Goal: Navigation & Orientation: Find specific page/section

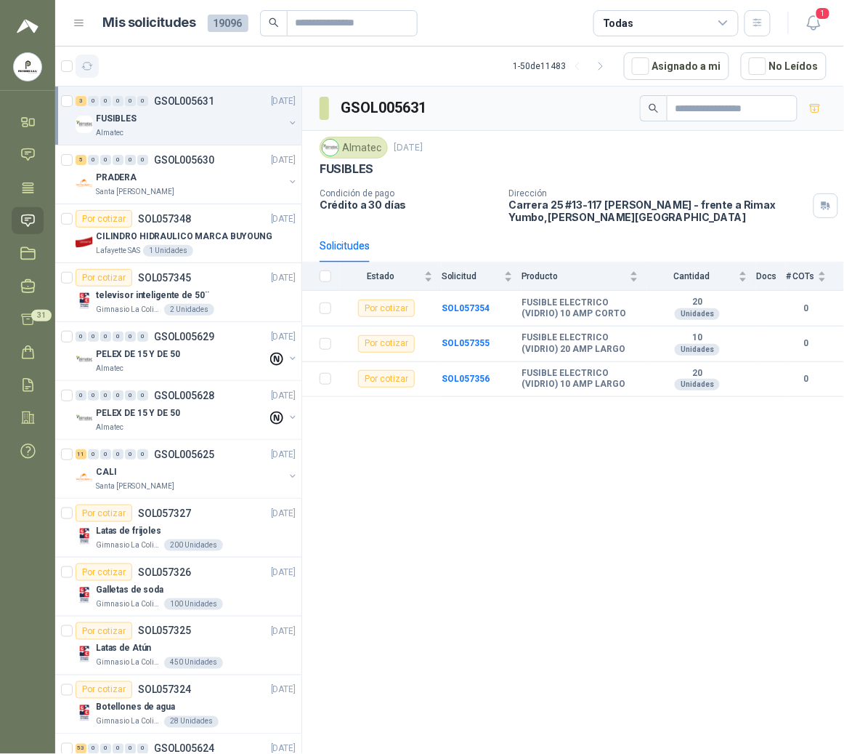
click at [89, 77] on button "button" at bounding box center [87, 66] width 23 height 23
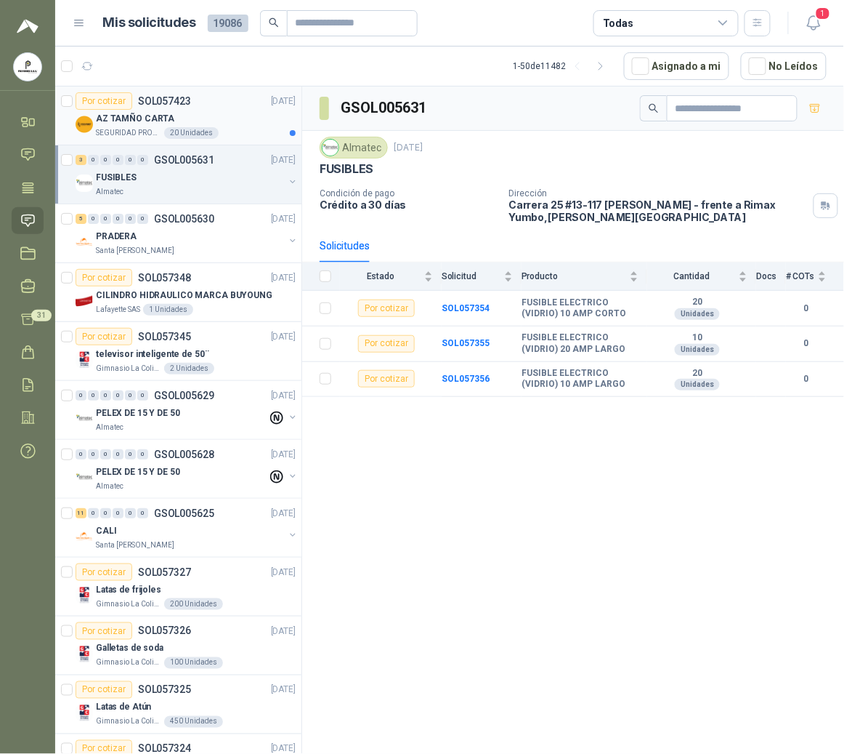
click at [124, 126] on p "AZ TAMÑO CARTA" at bounding box center [135, 119] width 78 height 14
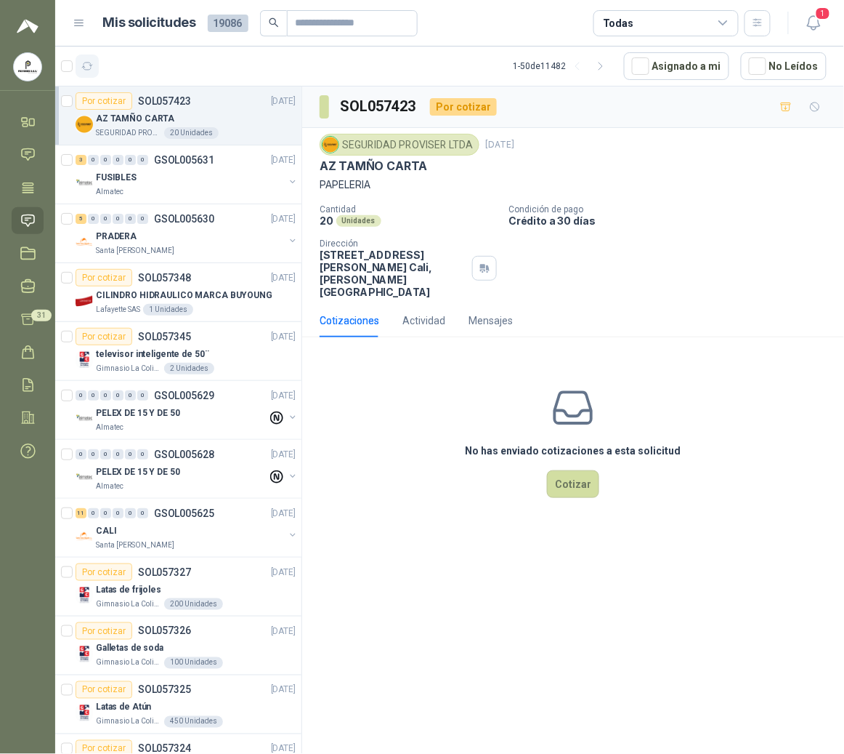
click at [89, 70] on icon "button" at bounding box center [87, 66] width 12 height 12
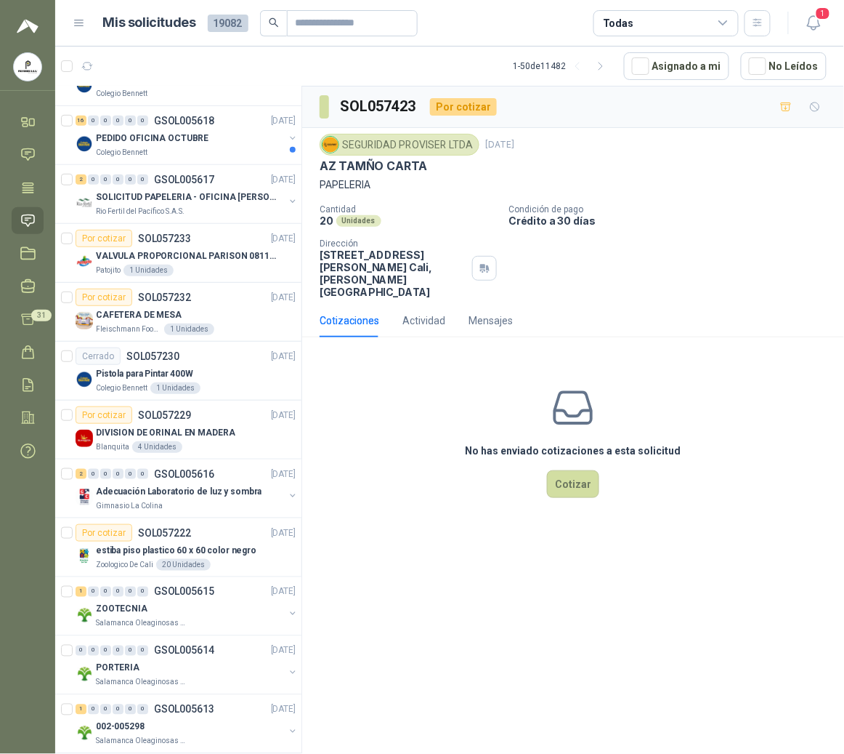
scroll to position [1356, 0]
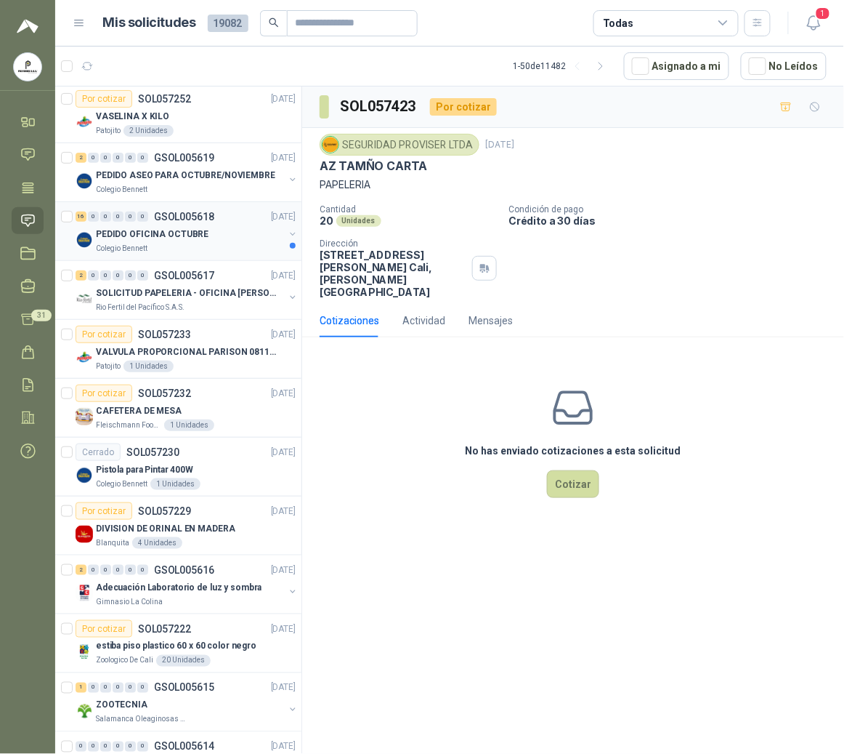
click at [195, 241] on p "PEDIDO OFICINA OCTUBRE" at bounding box center [152, 234] width 113 height 14
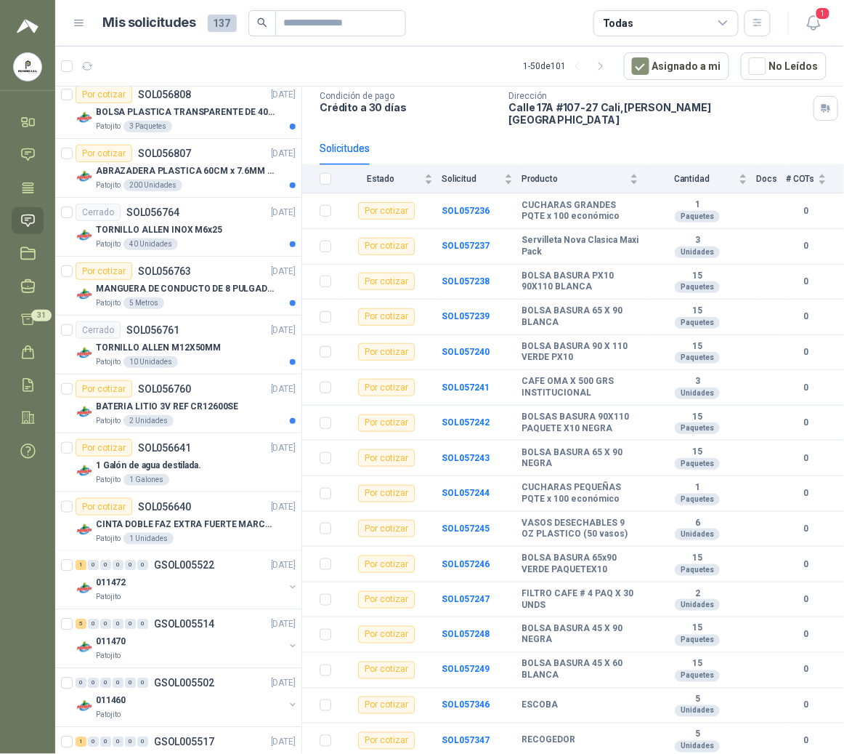
scroll to position [655, 0]
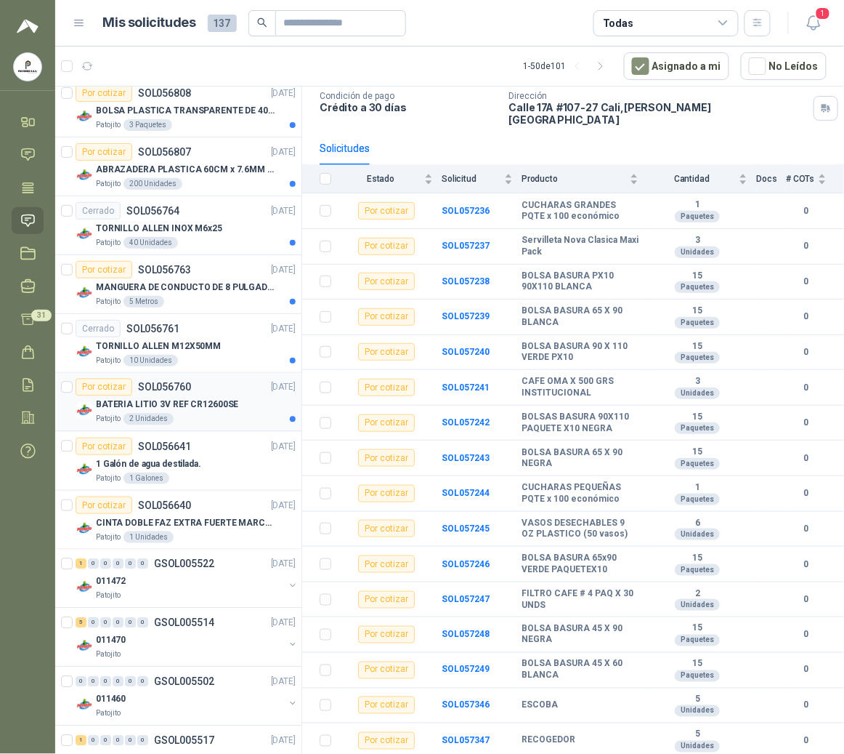
click at [195, 423] on div "Patojito 2 Unidades" at bounding box center [196, 419] width 200 height 12
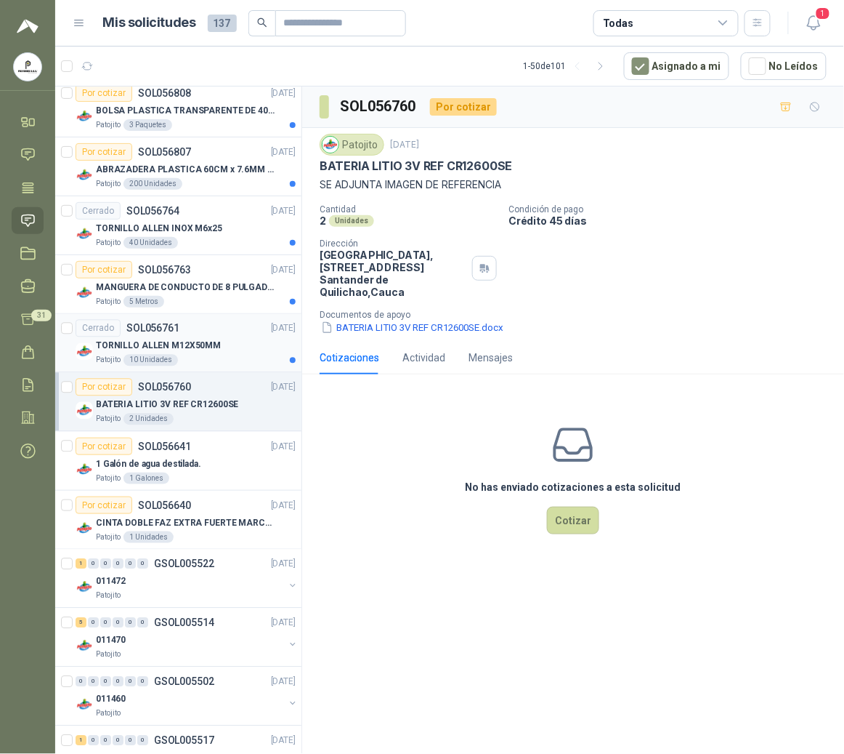
click at [210, 349] on p "TORNILLO ALLEN M12X50MM" at bounding box center [158, 346] width 125 height 14
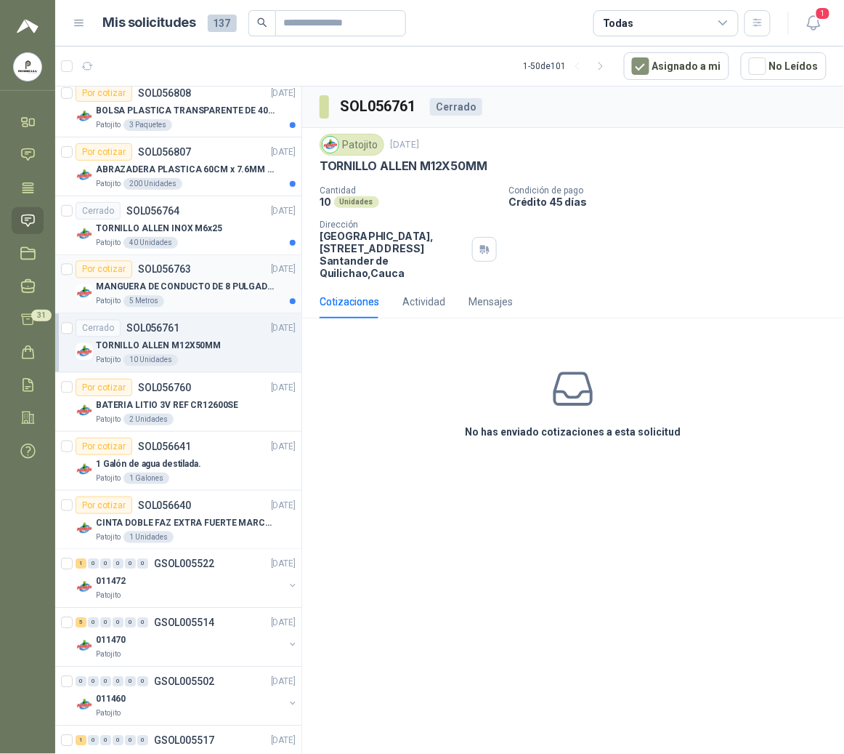
click at [172, 286] on p "MANGUERA DE CONDUCTO DE 8 PULGADAS DE ALAMBRE DE ACERO PU" at bounding box center [186, 288] width 181 height 14
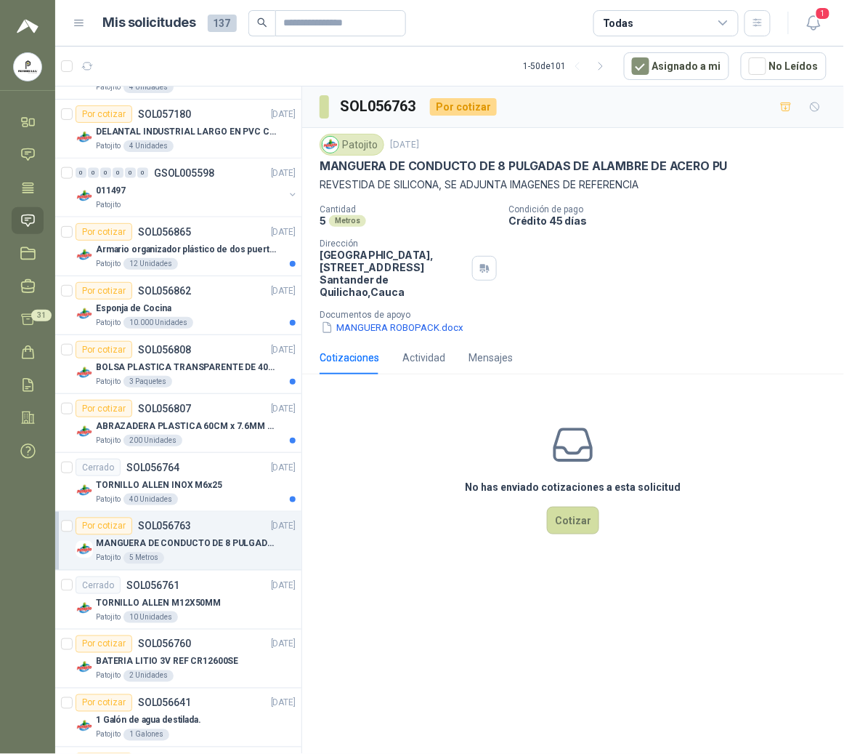
scroll to position [382, 0]
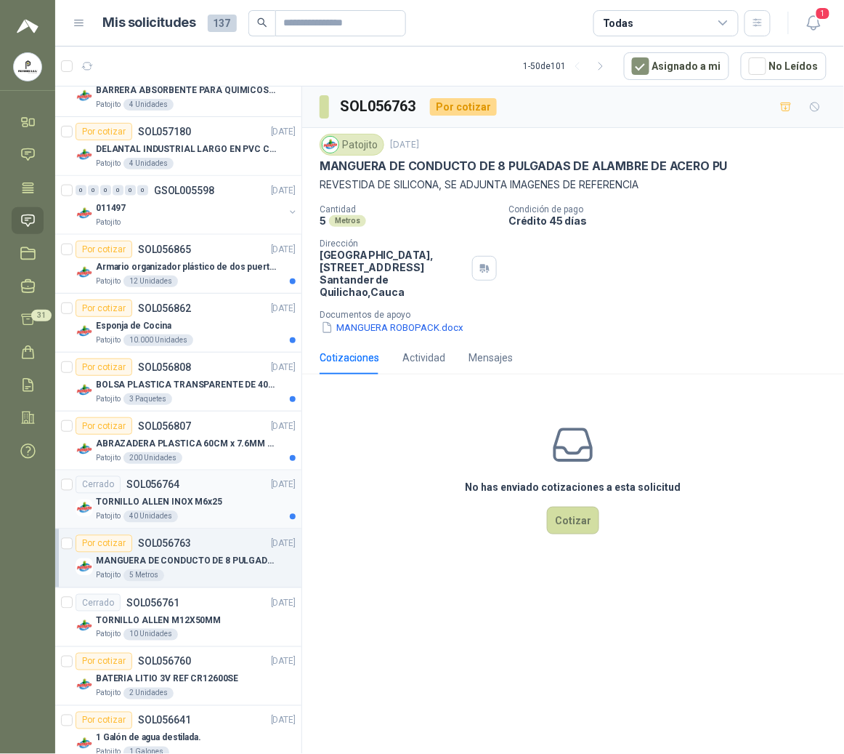
click at [173, 483] on p "SOL056764" at bounding box center [152, 485] width 53 height 10
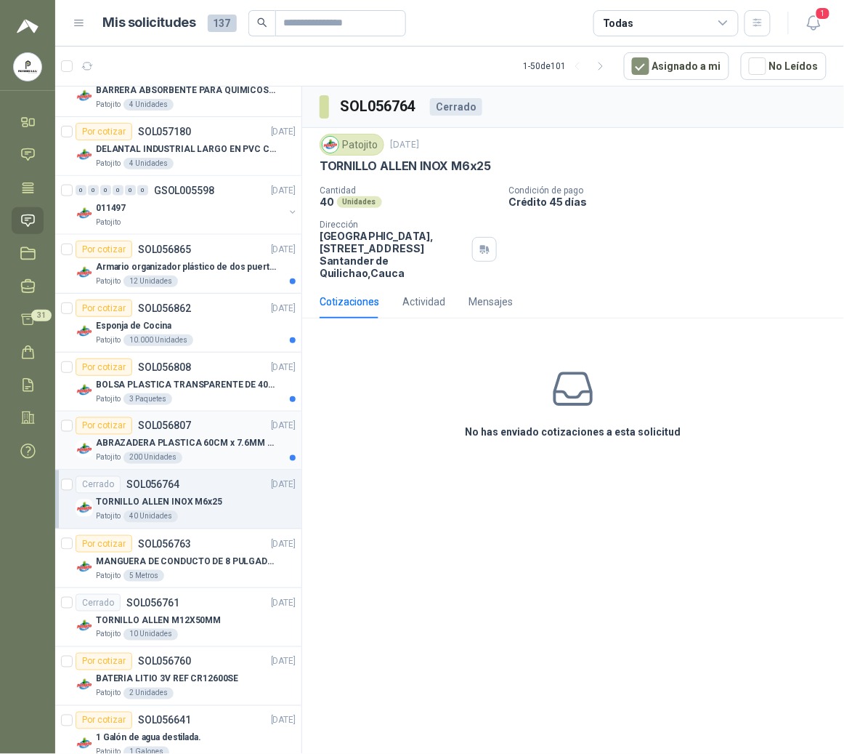
click at [198, 451] on p "ABRAZADERA PLASTICA 60CM x 7.6MM ANCHA" at bounding box center [186, 444] width 181 height 14
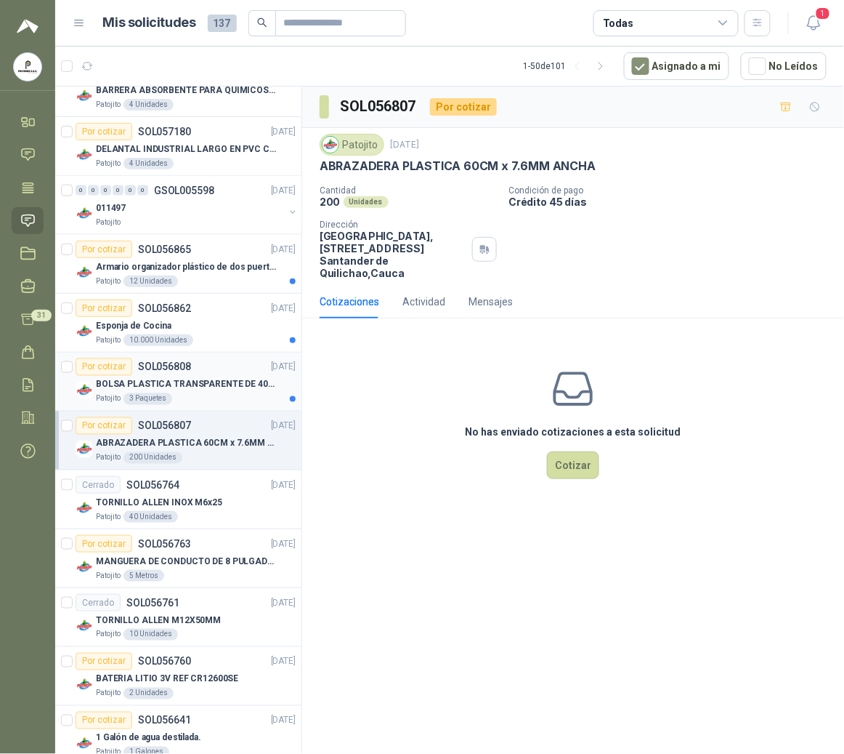
click at [156, 387] on p "BOLSA PLASTICA TRANSPARENTE DE 40*60 CMS" at bounding box center [186, 385] width 181 height 14
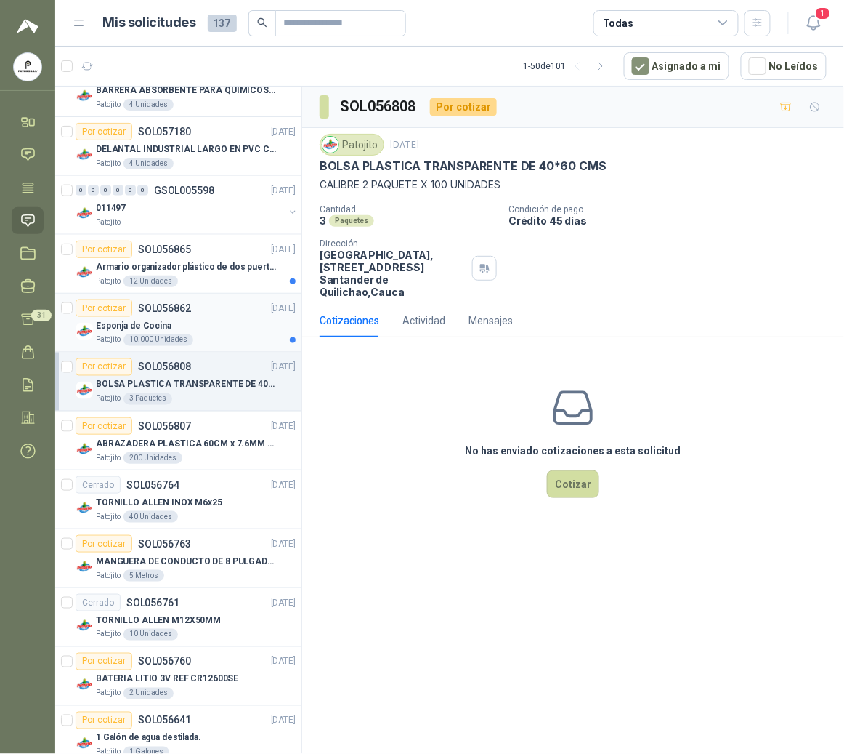
click at [189, 334] on div "Esponja de Cocina" at bounding box center [196, 325] width 200 height 17
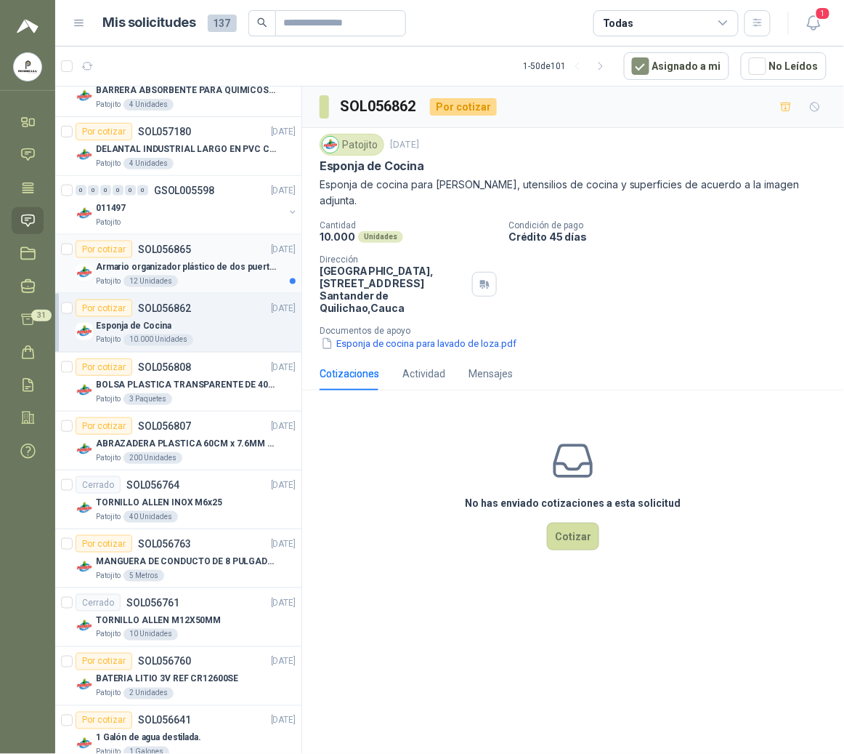
click at [195, 265] on p "Armario organizador plástico de dos puertas de acuerdo a la imagen adjunta" at bounding box center [186, 267] width 181 height 14
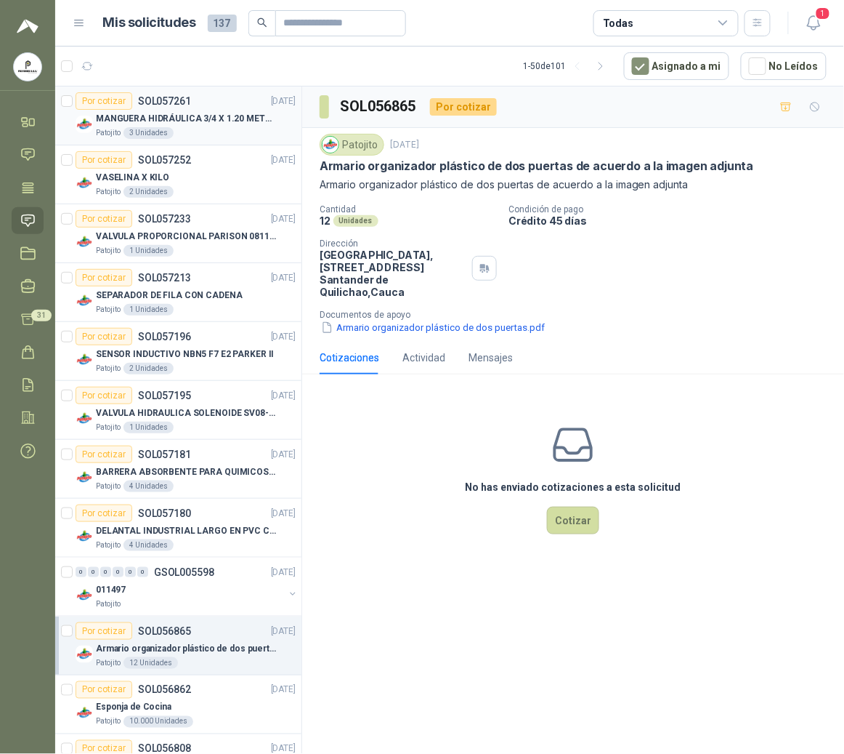
click at [221, 129] on div "Patojito 3 Unidades" at bounding box center [196, 133] width 200 height 12
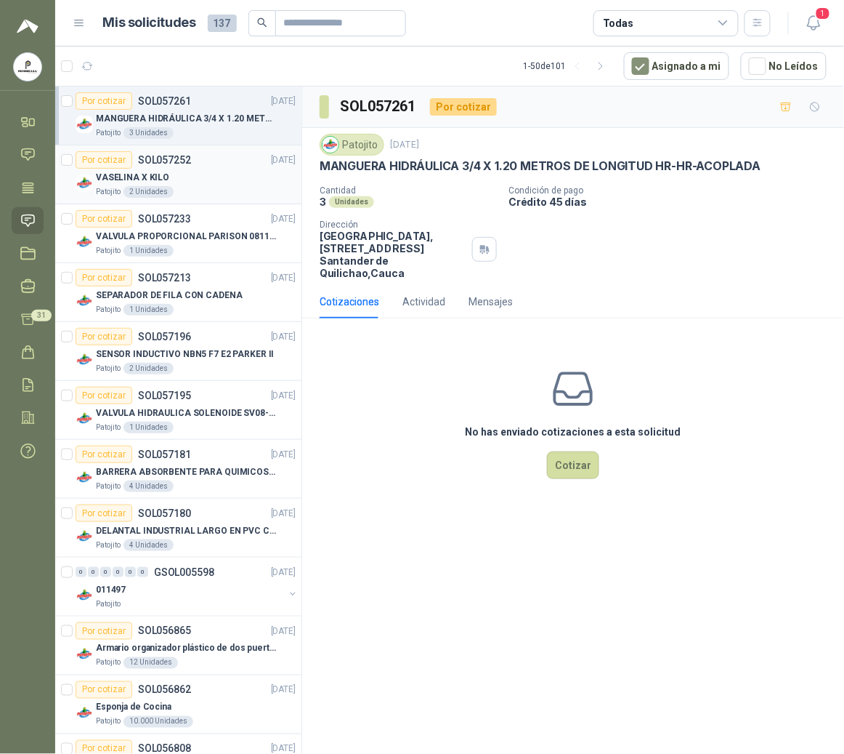
click at [190, 187] on div "Patojito 2 Unidades" at bounding box center [196, 192] width 200 height 12
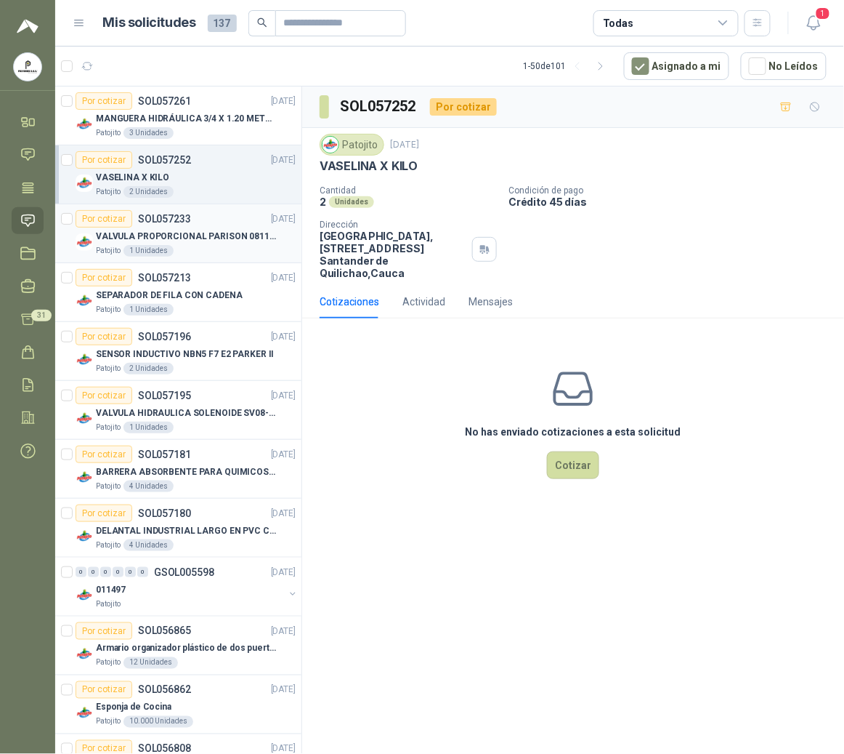
click at [138, 243] on p "VALVULA PROPORCIONAL PARISON 0811404612 / 4WRPEH6C4 REXROTH" at bounding box center [186, 237] width 181 height 14
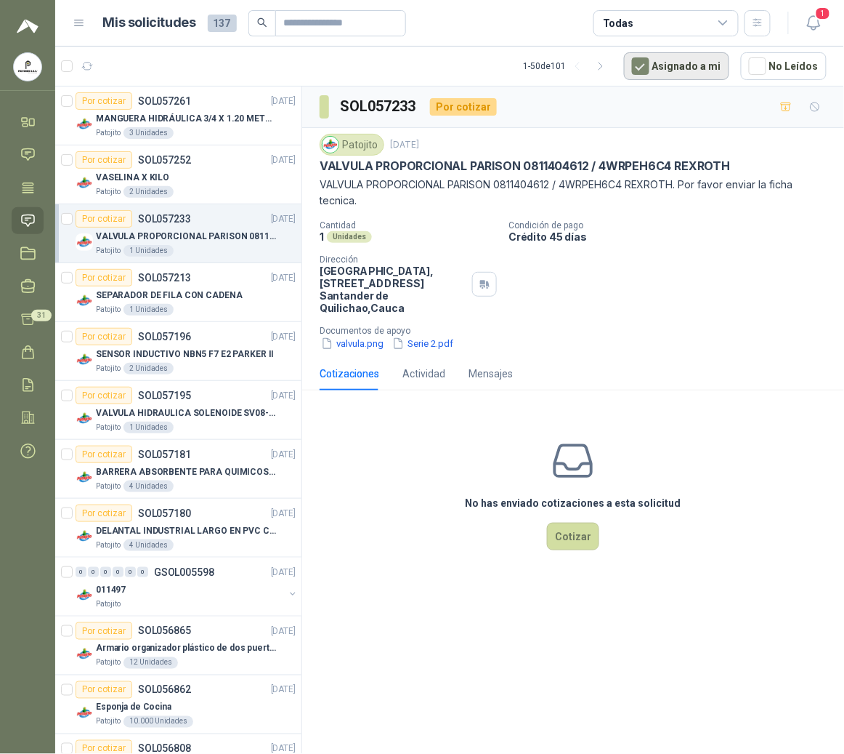
click at [657, 65] on button "Asignado a mi" at bounding box center [676, 66] width 105 height 28
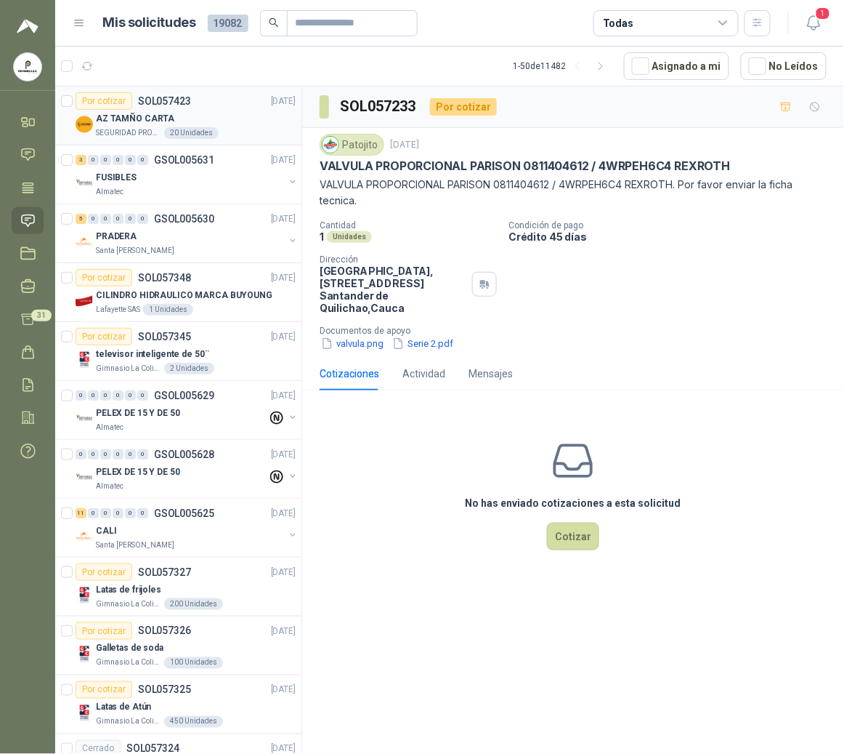
click at [224, 123] on div "AZ TAMÑO CARTA" at bounding box center [196, 118] width 200 height 17
